Goal: Find specific page/section: Find specific page/section

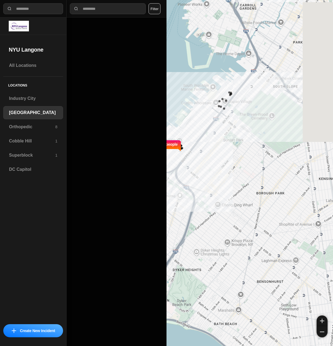
select select "*"
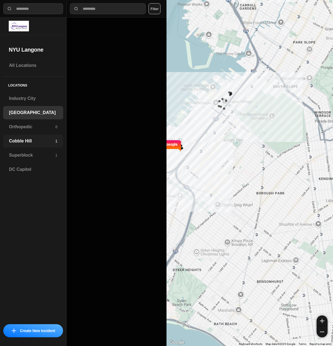
click at [35, 144] on h3 "Cobble Hill" at bounding box center [32, 141] width 46 height 7
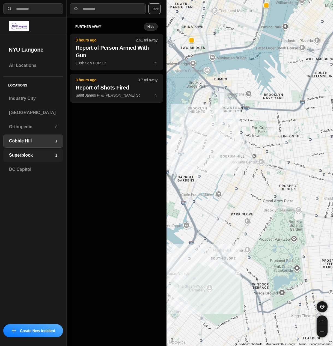
click at [33, 157] on h3 "Superblock" at bounding box center [32, 155] width 46 height 7
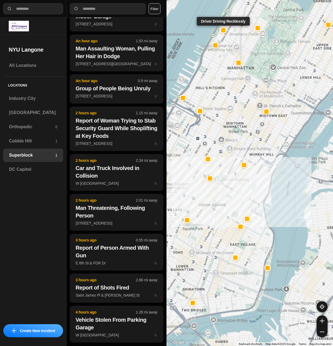
scroll to position [345, 0]
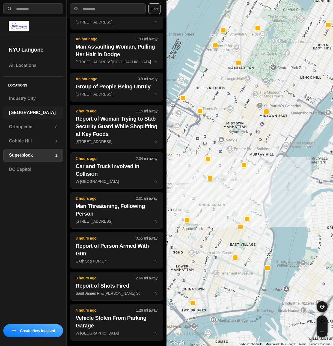
click at [25, 109] on div "[GEOGRAPHIC_DATA]" at bounding box center [33, 112] width 60 height 13
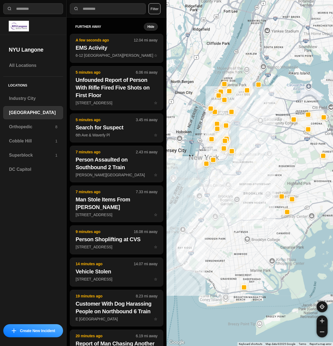
drag, startPoint x: 211, startPoint y: 211, endPoint x: 212, endPoint y: 231, distance: 20.0
click at [213, 237] on div at bounding box center [250, 173] width 167 height 346
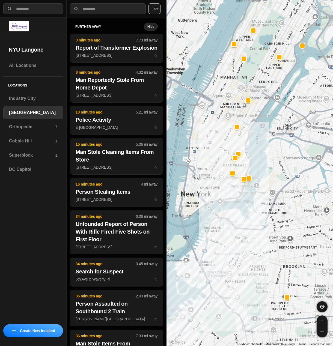
drag, startPoint x: 216, startPoint y: 128, endPoint x: 277, endPoint y: 147, distance: 63.7
click at [277, 147] on div at bounding box center [250, 173] width 167 height 346
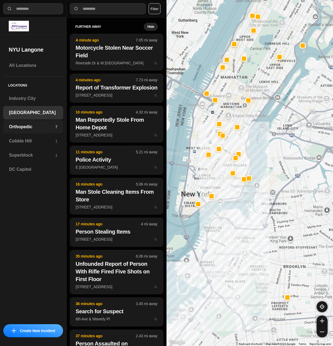
click at [34, 129] on h3 "Orthopedic" at bounding box center [32, 127] width 46 height 7
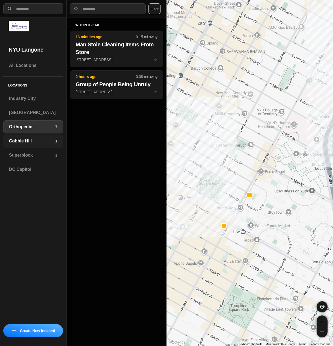
click at [32, 145] on div "Cobble Hill 1" at bounding box center [33, 141] width 60 height 13
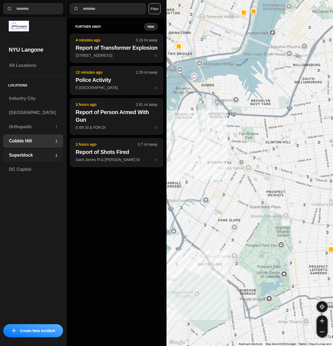
click at [36, 156] on h3 "Superblock" at bounding box center [32, 155] width 46 height 7
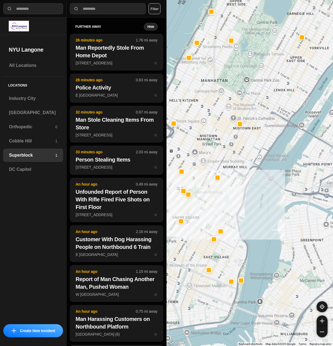
drag, startPoint x: 40, startPoint y: 273, endPoint x: 261, endPoint y: 307, distance: 223.8
click at [40, 273] on div "All Locations Locations [GEOGRAPHIC_DATA] [GEOGRAPHIC_DATA] Orthopedic 6 [GEOGR…" at bounding box center [33, 190] width 66 height 262
drag, startPoint x: 40, startPoint y: 24, endPoint x: 96, endPoint y: 22, distance: 56.0
click at [40, 24] on div at bounding box center [33, 26] width 49 height 11
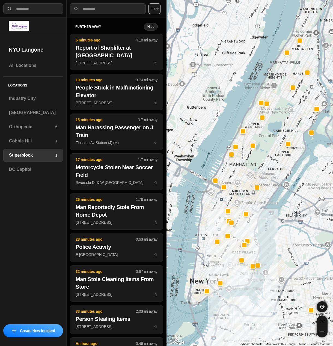
drag, startPoint x: 210, startPoint y: 200, endPoint x: 258, endPoint y: 254, distance: 72.6
click at [258, 254] on div at bounding box center [250, 173] width 167 height 346
click at [30, 115] on h3 "[GEOGRAPHIC_DATA]" at bounding box center [33, 113] width 48 height 7
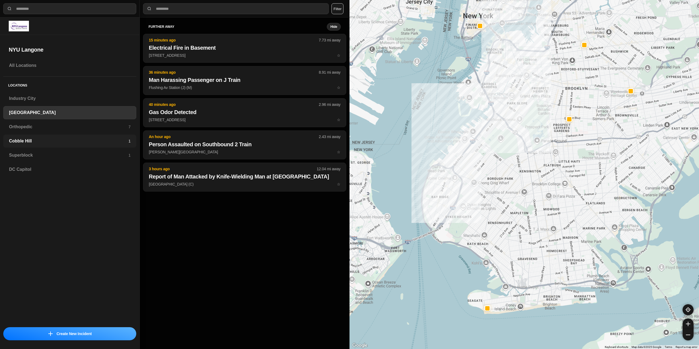
click at [39, 143] on h3 "Cobble Hill" at bounding box center [68, 141] width 119 height 7
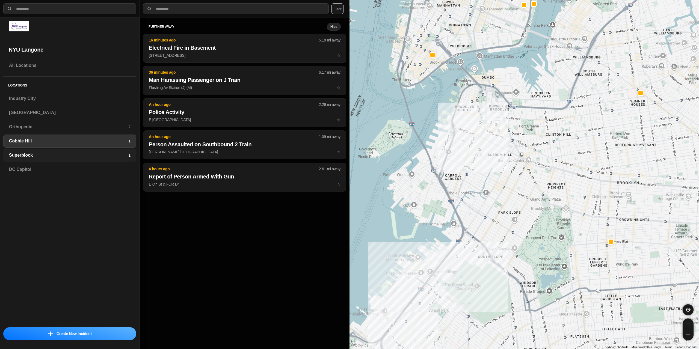
click at [28, 155] on h3 "Superblock" at bounding box center [68, 155] width 119 height 7
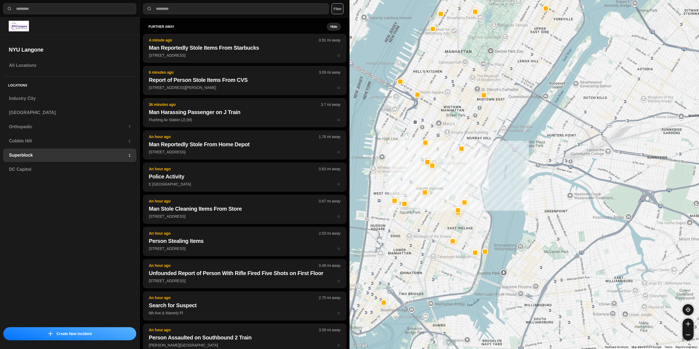
drag, startPoint x: 480, startPoint y: 157, endPoint x: 455, endPoint y: 121, distance: 44.2
click at [333, 121] on div at bounding box center [525, 174] width 350 height 349
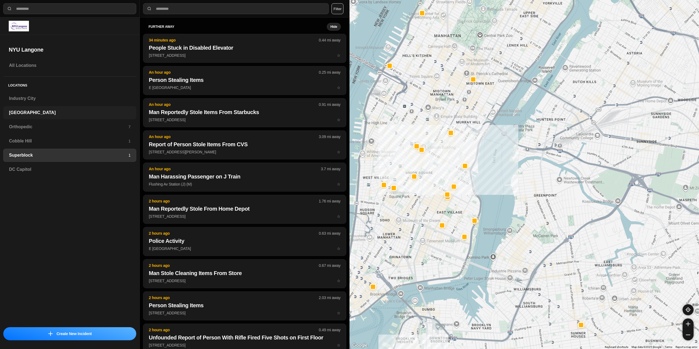
click at [34, 115] on h3 "[GEOGRAPHIC_DATA]" at bounding box center [70, 113] width 122 height 7
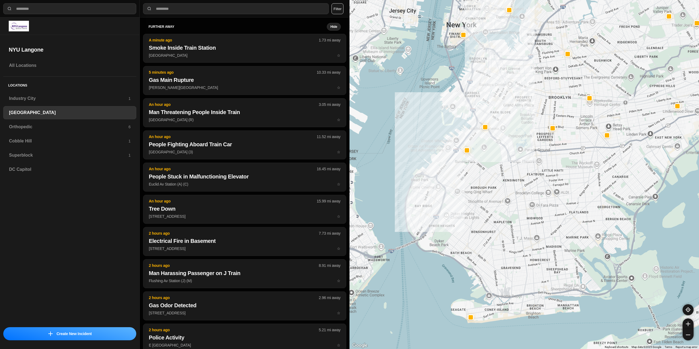
select select "*"
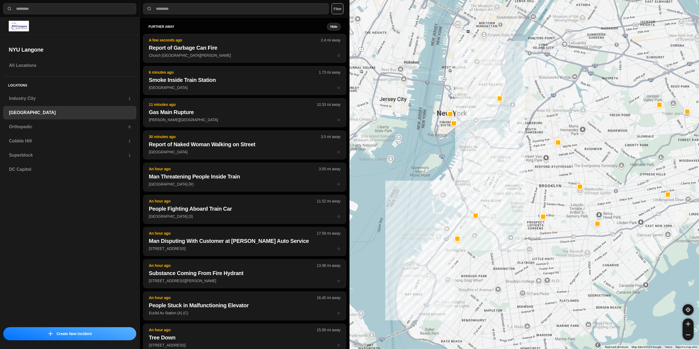
drag, startPoint x: 518, startPoint y: 76, endPoint x: 498, endPoint y: 155, distance: 82.2
click at [507, 187] on div at bounding box center [525, 174] width 350 height 349
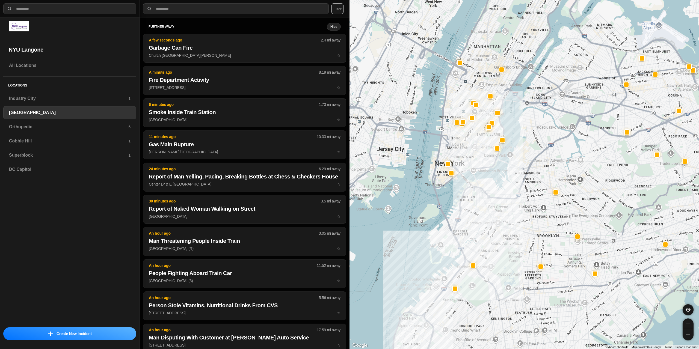
drag, startPoint x: 486, startPoint y: 90, endPoint x: 484, endPoint y: 143, distance: 52.7
click at [484, 143] on div at bounding box center [525, 174] width 350 height 349
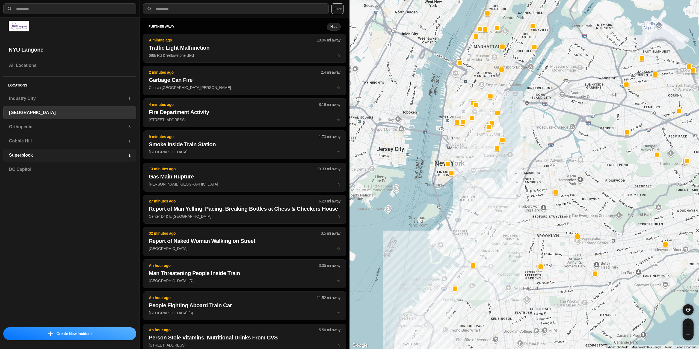
drag, startPoint x: 31, startPoint y: 153, endPoint x: 70, endPoint y: 153, distance: 38.2
click at [31, 153] on h3 "Superblock" at bounding box center [68, 155] width 119 height 7
